Goal: Check status: Check status

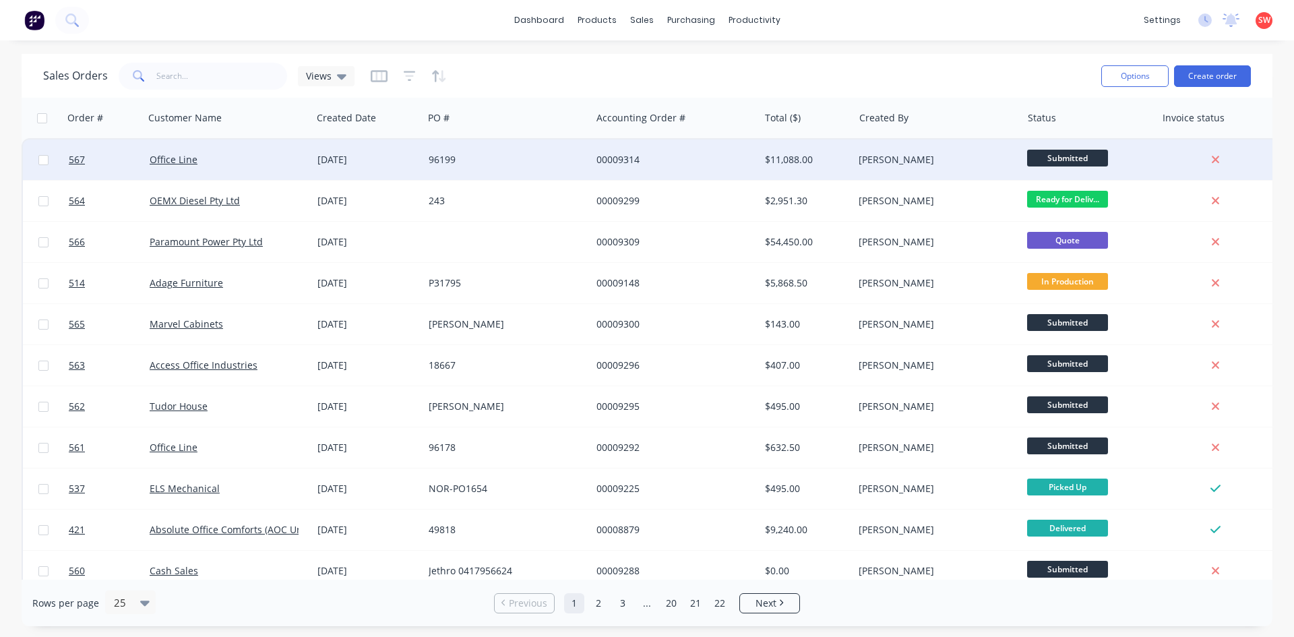
click at [411, 170] on div "[DATE]" at bounding box center [367, 160] width 111 height 40
click at [394, 152] on div "[DATE]" at bounding box center [367, 160] width 111 height 40
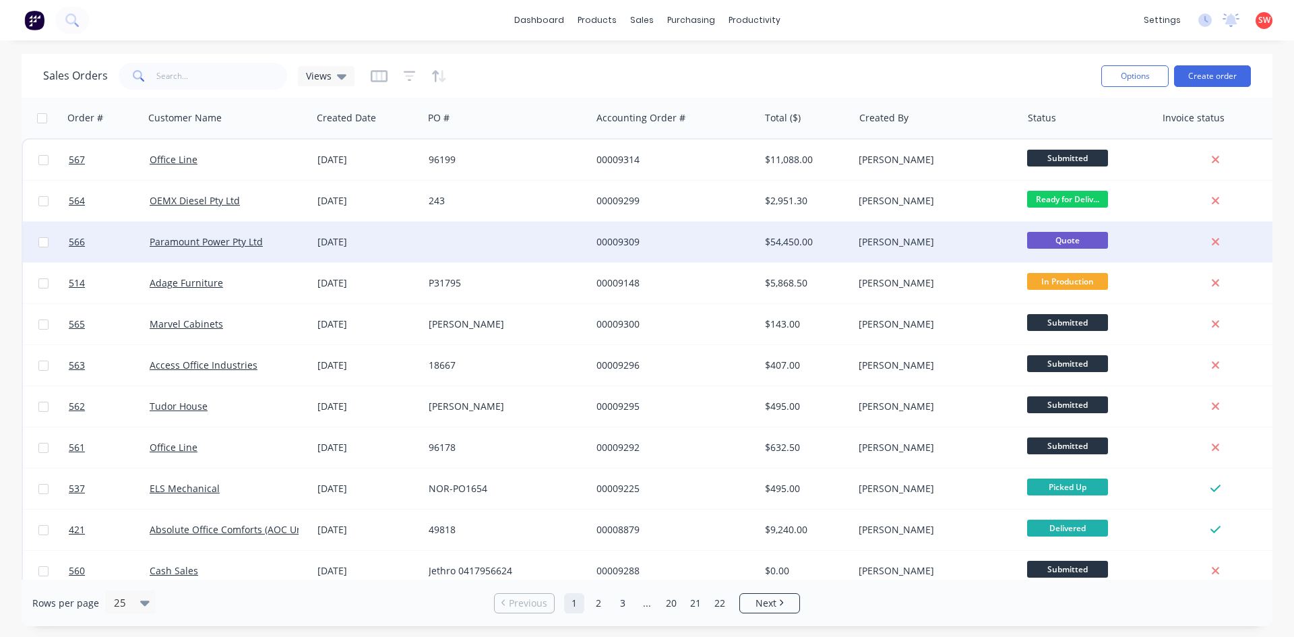
click at [280, 246] on div "Paramount Power Pty Ltd" at bounding box center [225, 241] width 150 height 13
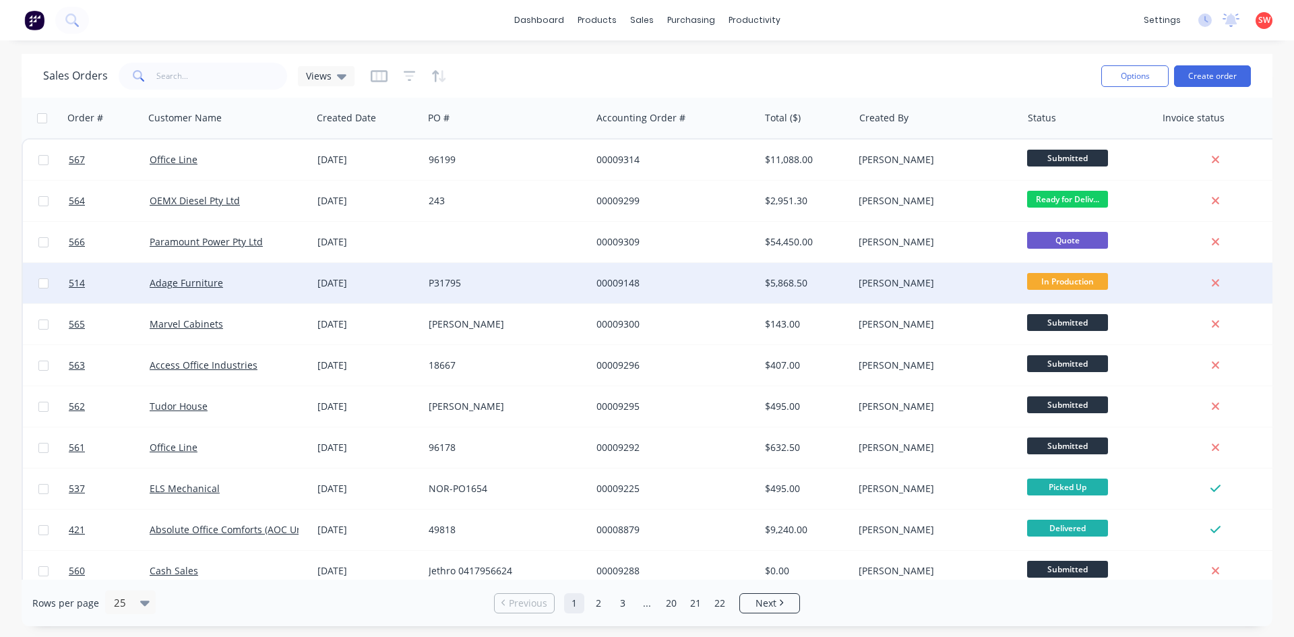
click at [494, 282] on div "P31795" at bounding box center [504, 282] width 150 height 13
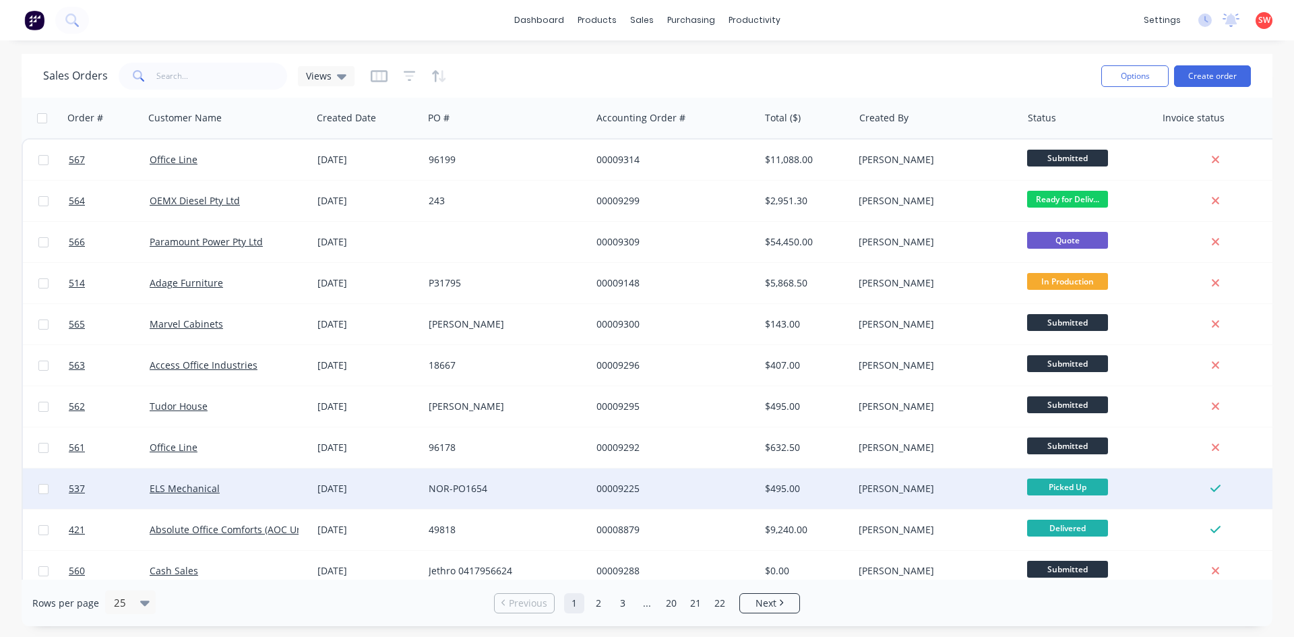
click at [581, 491] on div "NOR-PO1654" at bounding box center [507, 488] width 157 height 13
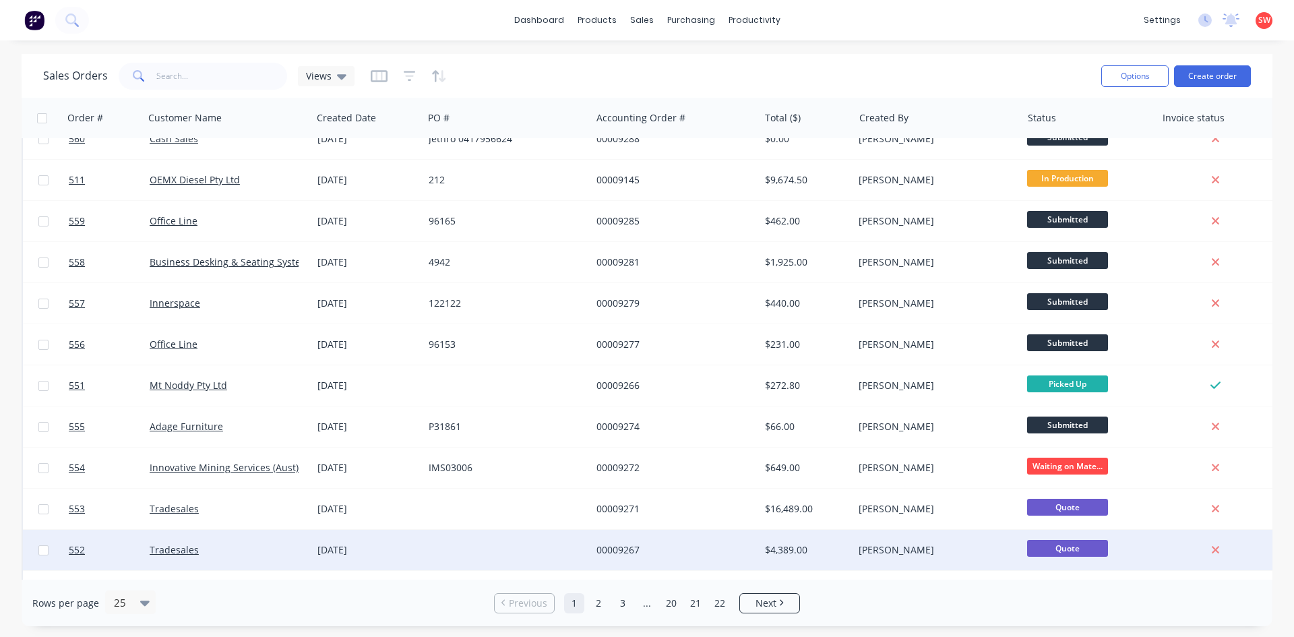
scroll to position [593, 0]
